Goal: Find specific page/section: Find specific page/section

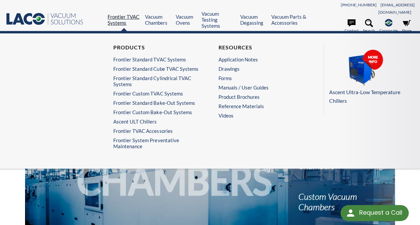
click at [114, 14] on link "Frontier TVAC Systems" at bounding box center [124, 20] width 32 height 12
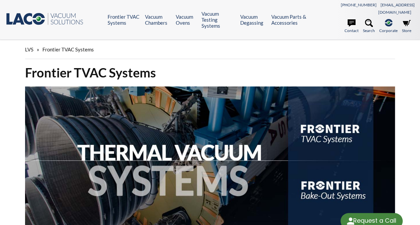
select select "Language Translate Widget"
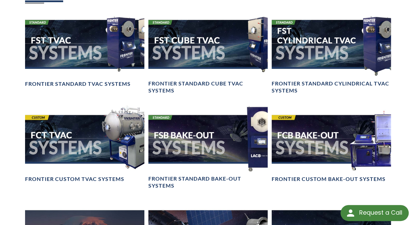
scroll to position [535, 0]
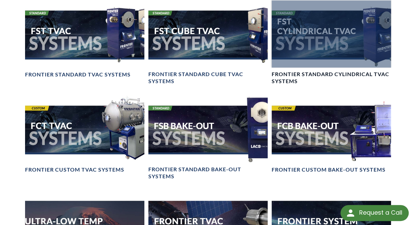
click at [306, 22] on div at bounding box center [331, 33] width 119 height 67
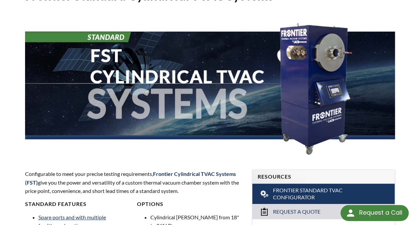
scroll to position [67, 0]
